Goal: Task Accomplishment & Management: Complete application form

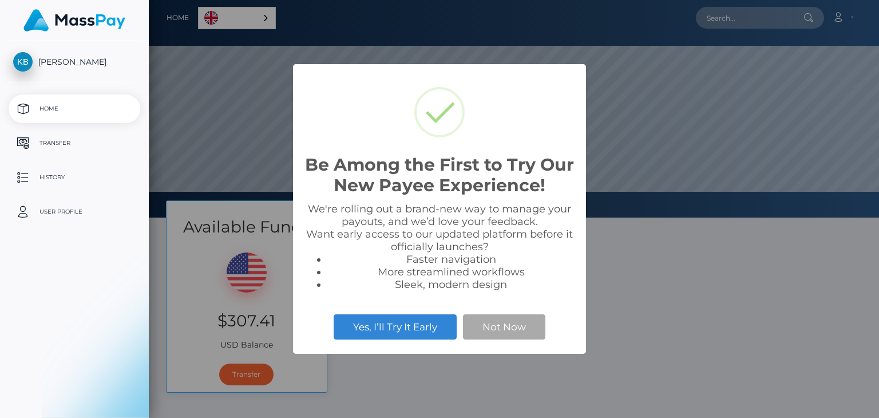
scroll to position [217, 730]
select select
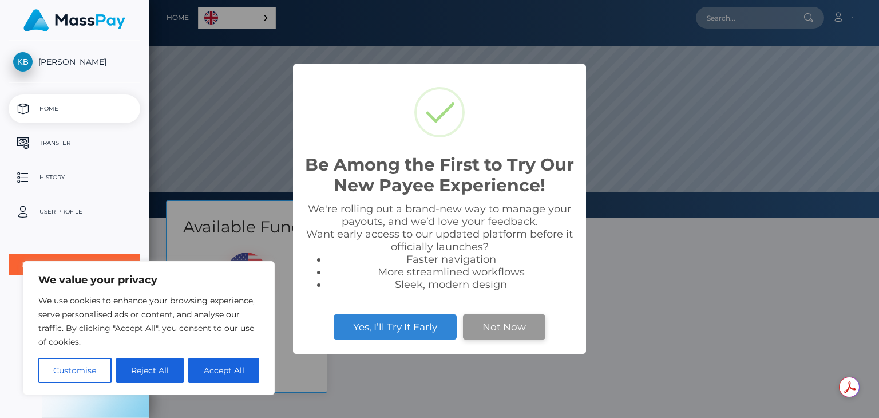
click at [517, 322] on button "Not Now" at bounding box center [504, 326] width 82 height 25
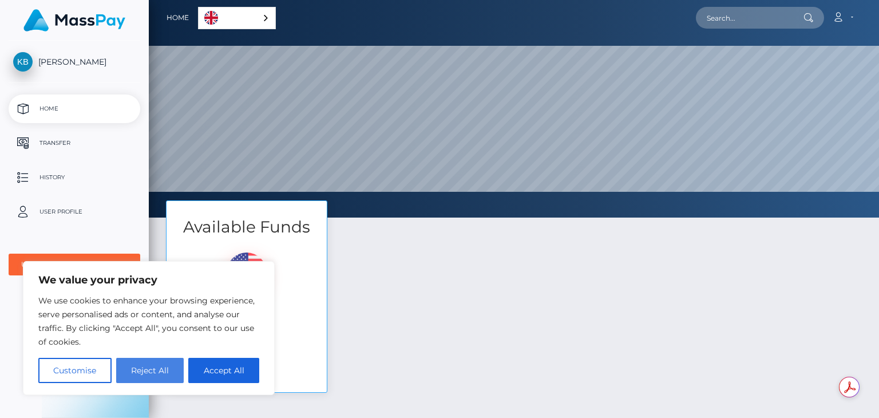
click at [163, 369] on button "Reject All" at bounding box center [150, 370] width 68 height 25
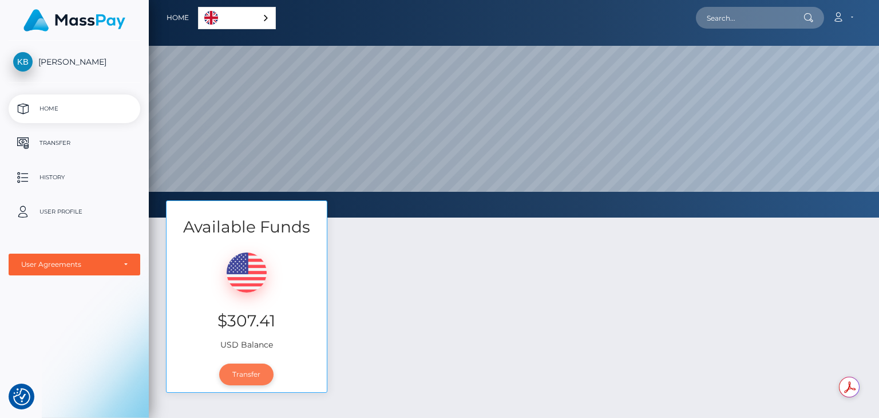
click at [250, 375] on link "Transfer" at bounding box center [246, 374] width 54 height 22
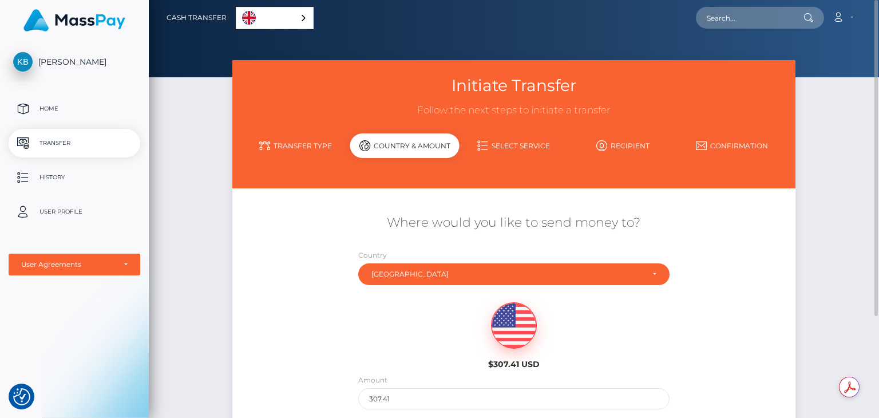
scroll to position [57, 0]
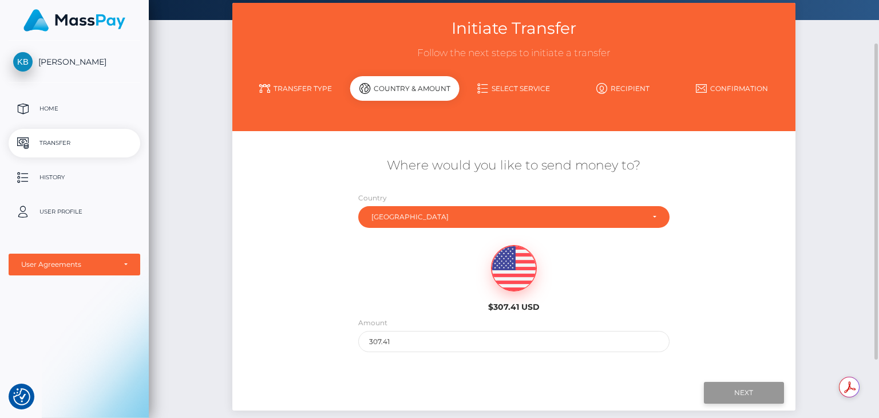
click at [714, 394] on input "Next" at bounding box center [744, 393] width 80 height 22
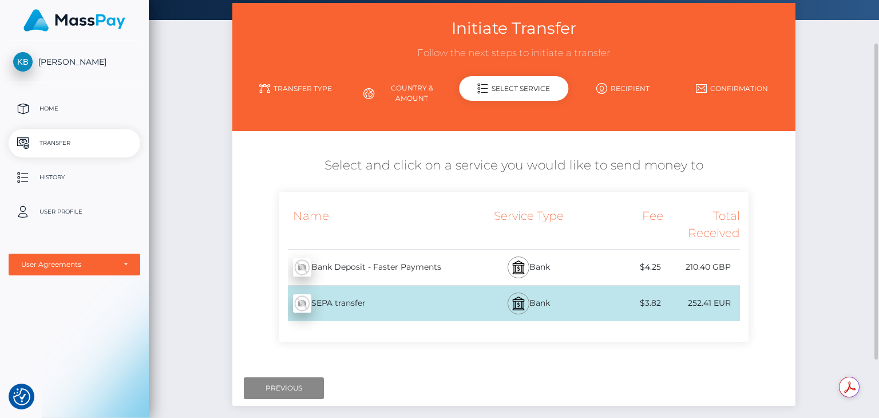
click at [464, 267] on div "Bank Deposit - Faster Payments - GBP" at bounding box center [375, 267] width 192 height 32
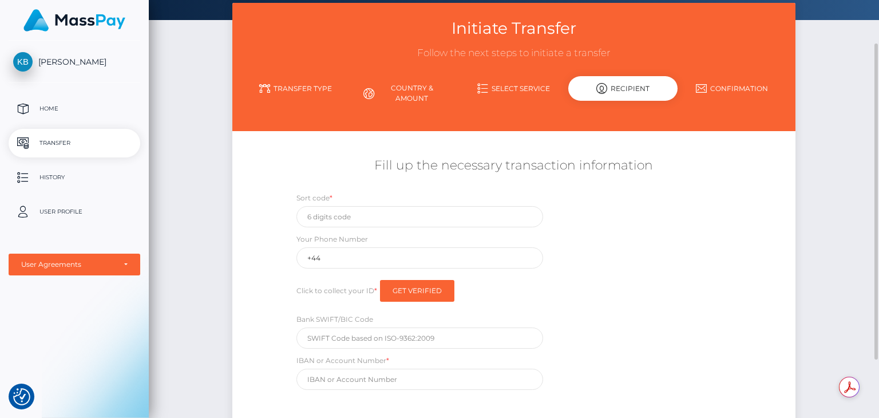
scroll to position [114, 0]
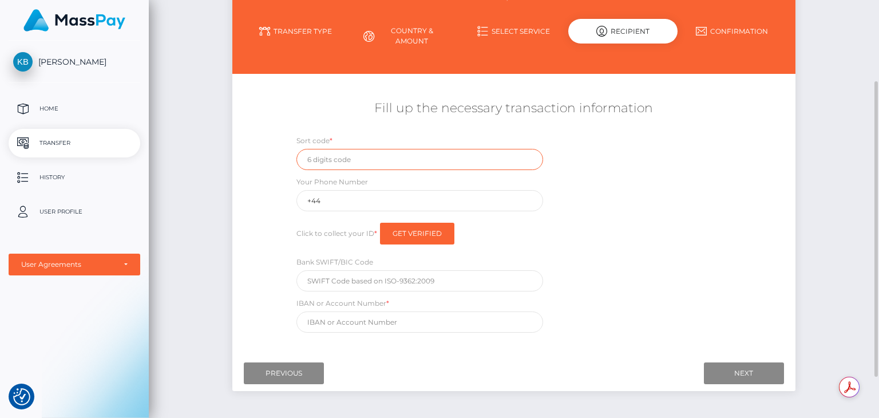
click at [339, 166] on input "text" at bounding box center [419, 159] width 247 height 21
type input "202398"
click at [352, 202] on input "+44" at bounding box center [419, 200] width 247 height 21
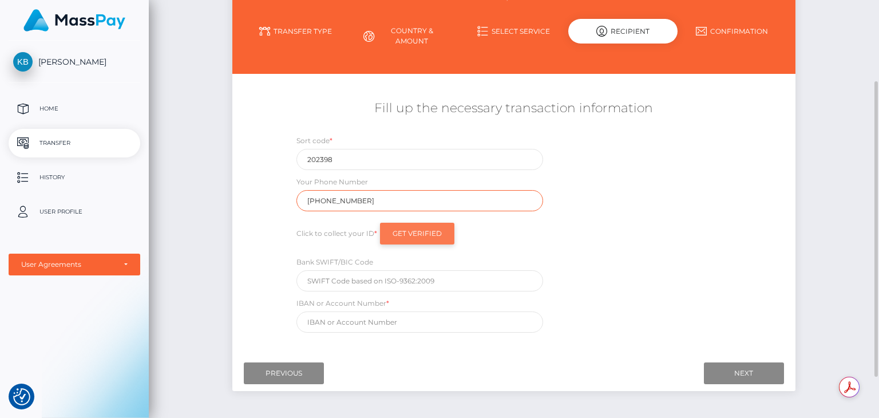
type input "[PHONE_NUMBER]"
click at [399, 232] on input "Get Verified" at bounding box center [417, 234] width 74 height 22
click at [412, 328] on input "text" at bounding box center [419, 321] width 247 height 21
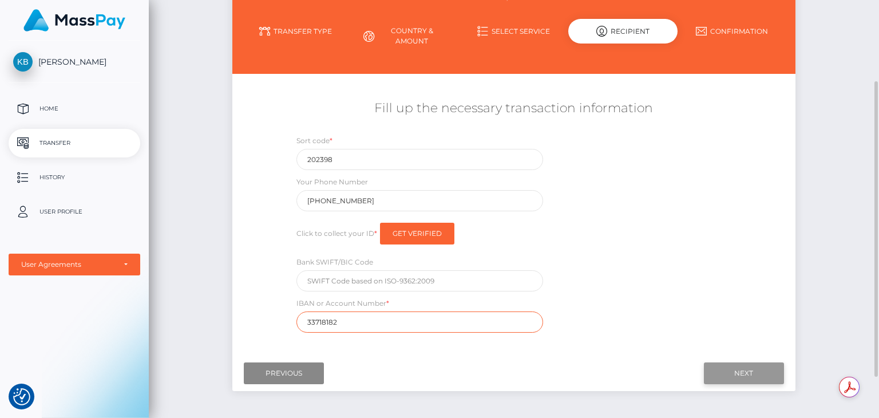
type input "33718182"
click at [711, 369] on input "Next" at bounding box center [744, 373] width 80 height 22
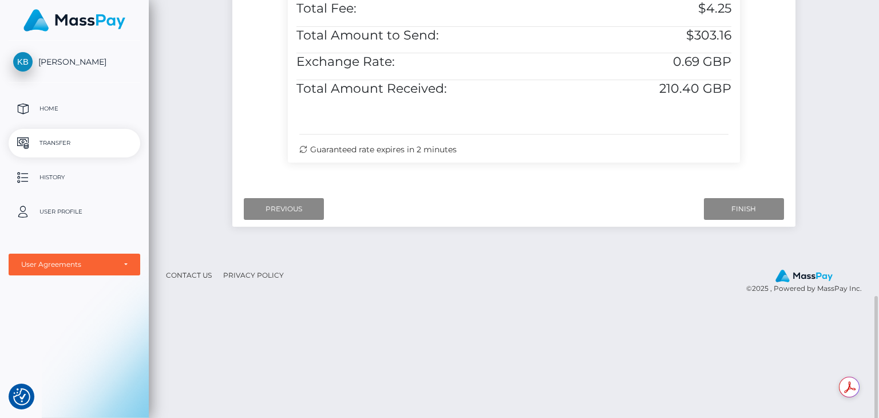
scroll to position [684, 0]
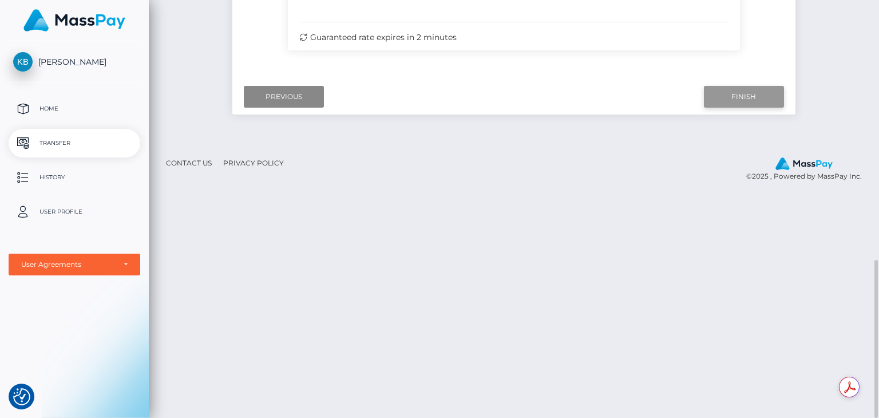
click at [735, 108] on input "Finish" at bounding box center [744, 97] width 80 height 22
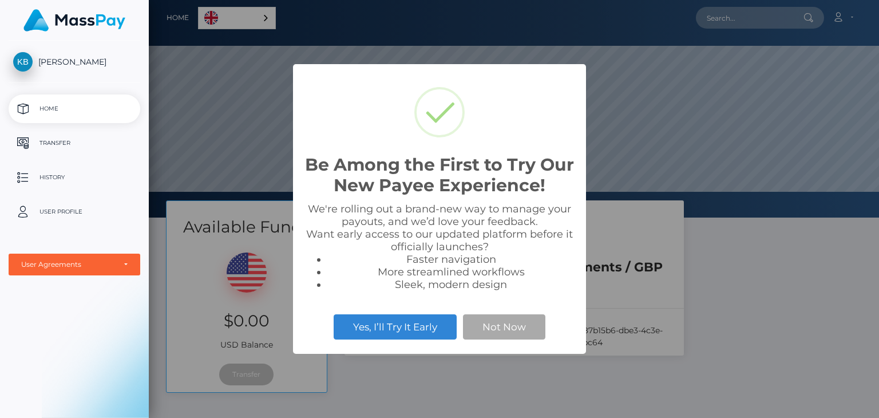
scroll to position [217, 730]
click at [492, 326] on button "Not Now" at bounding box center [504, 326] width 82 height 25
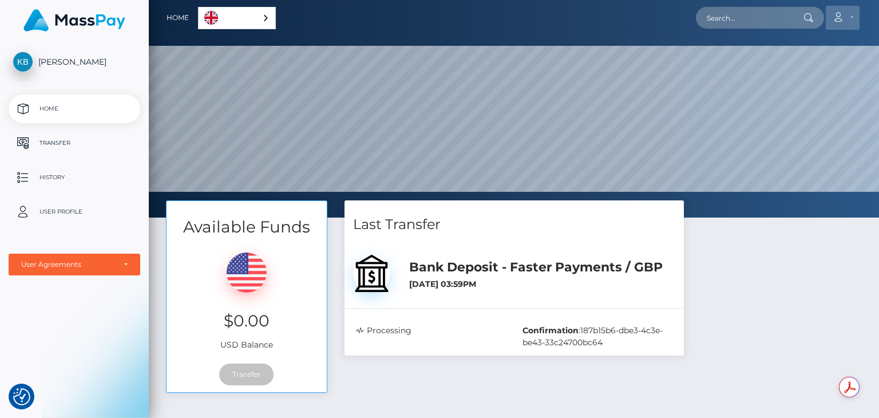
click at [850, 20] on link "Account" at bounding box center [843, 18] width 34 height 24
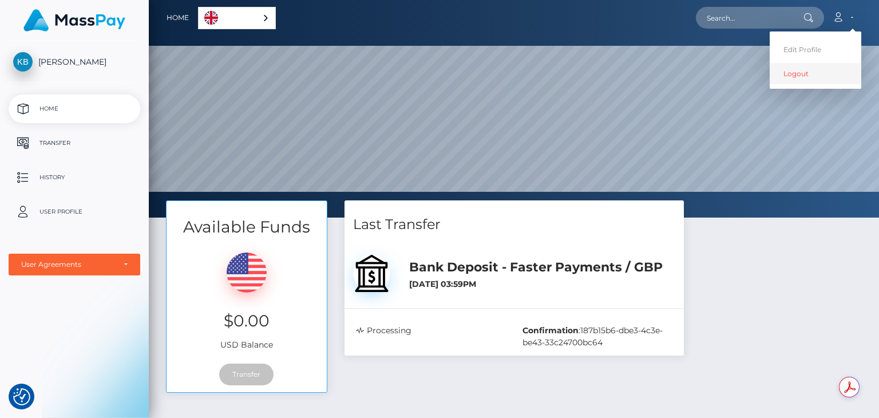
click at [815, 73] on link "Logout" at bounding box center [816, 73] width 92 height 21
